Goal: Navigation & Orientation: Find specific page/section

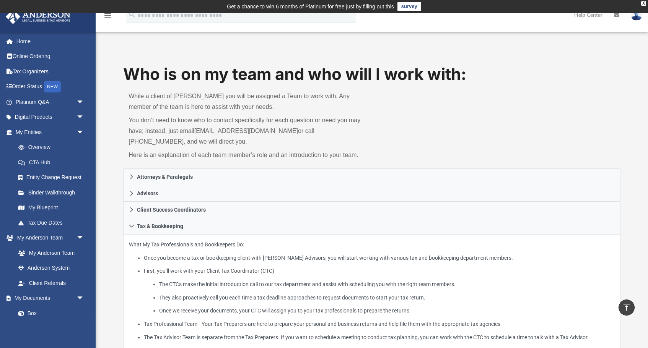
scroll to position [156, 0]
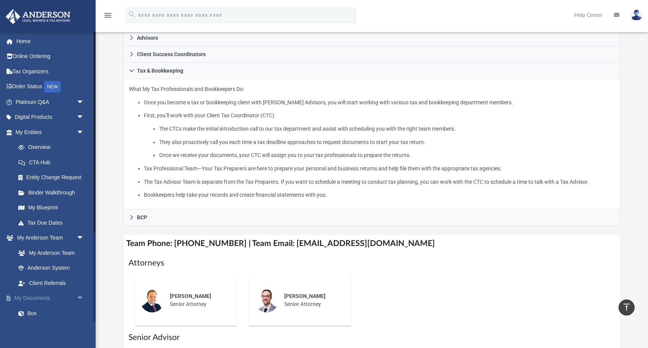
click at [41, 295] on link "My Documents arrow_drop_down" at bounding box center [50, 298] width 90 height 15
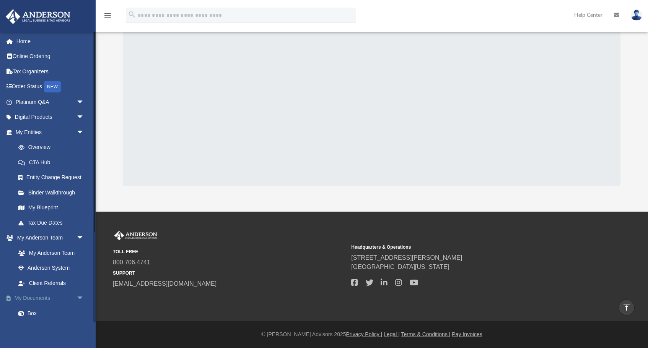
scroll to position [103, 0]
click at [31, 310] on link "Box" at bounding box center [53, 313] width 85 height 15
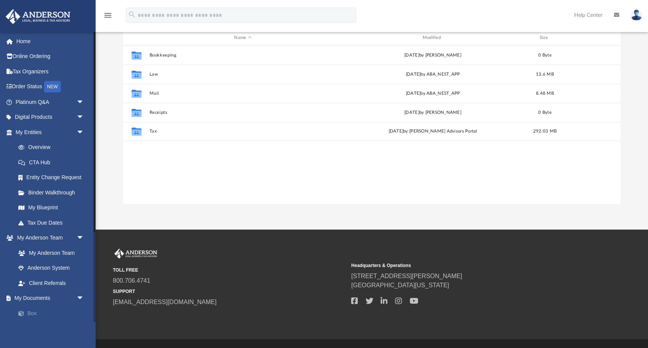
scroll to position [174, 497]
click at [30, 310] on link "Box" at bounding box center [53, 313] width 85 height 15
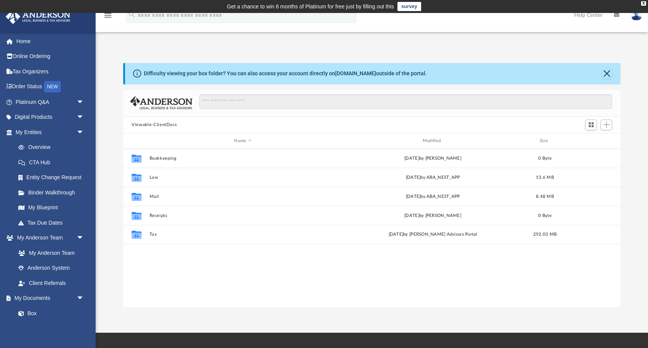
scroll to position [0, 0]
click at [607, 73] on button "Close" at bounding box center [607, 73] width 11 height 11
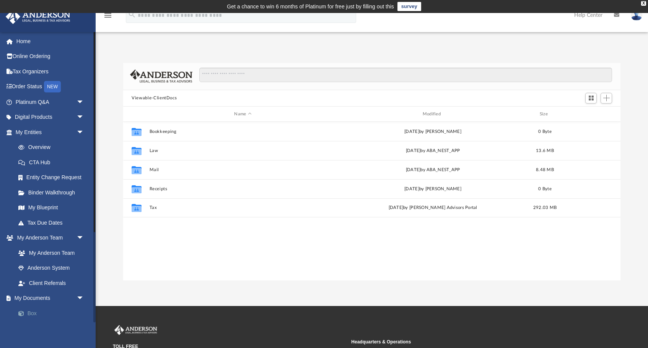
click at [34, 309] on link "Box" at bounding box center [53, 313] width 85 height 15
click at [641, 1] on td "Get a chance to win 6 months of Platinum for free just by filling out this surv…" at bounding box center [324, 6] width 648 height 13
click at [26, 311] on span at bounding box center [25, 313] width 5 height 5
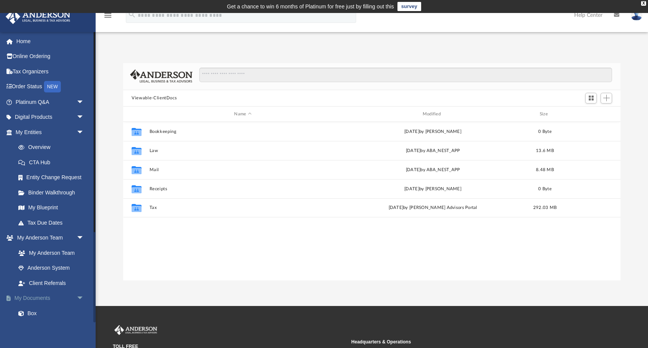
click at [81, 294] on span "arrow_drop_down" at bounding box center [84, 299] width 15 height 16
click at [78, 308] on span "arrow_drop_down" at bounding box center [84, 314] width 15 height 16
click at [81, 296] on span "arrow_drop_up" at bounding box center [84, 299] width 15 height 16
